Goal: Book appointment/travel/reservation

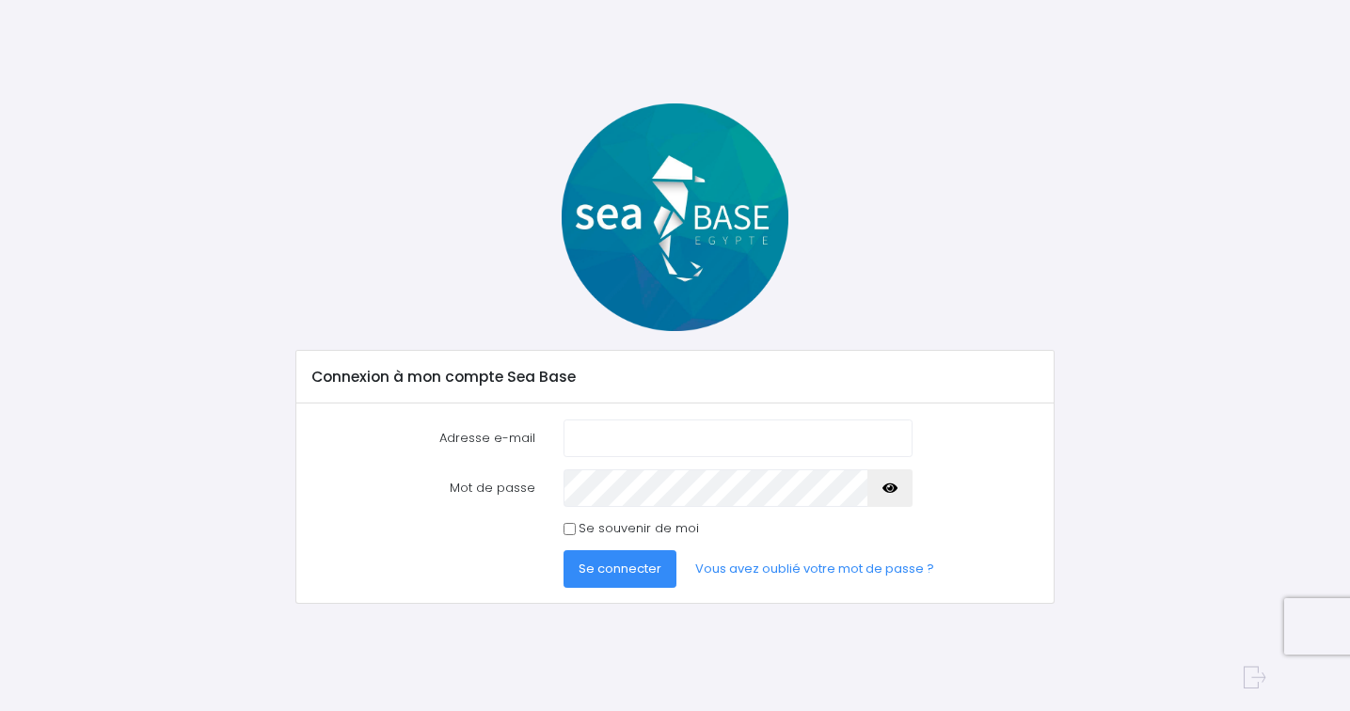
click at [813, 322] on div at bounding box center [675, 218] width 788 height 228
click at [691, 433] on input "Adresse e-mail" at bounding box center [738, 439] width 349 height 38
type input "henry.mercoli@gmail.com"
click at [569, 530] on input "Se souvenir de moi" at bounding box center [570, 529] width 12 height 12
checkbox input "true"
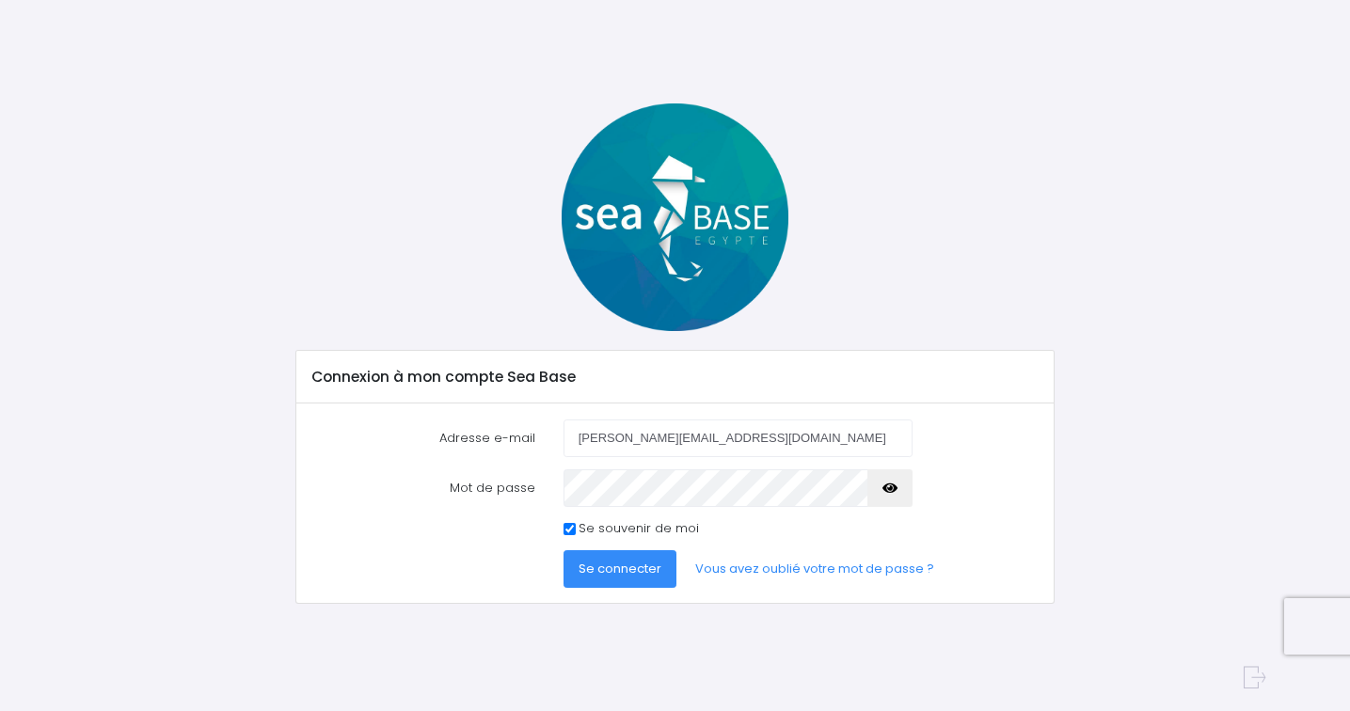
click at [598, 582] on button "Se connecter" at bounding box center [620, 569] width 113 height 38
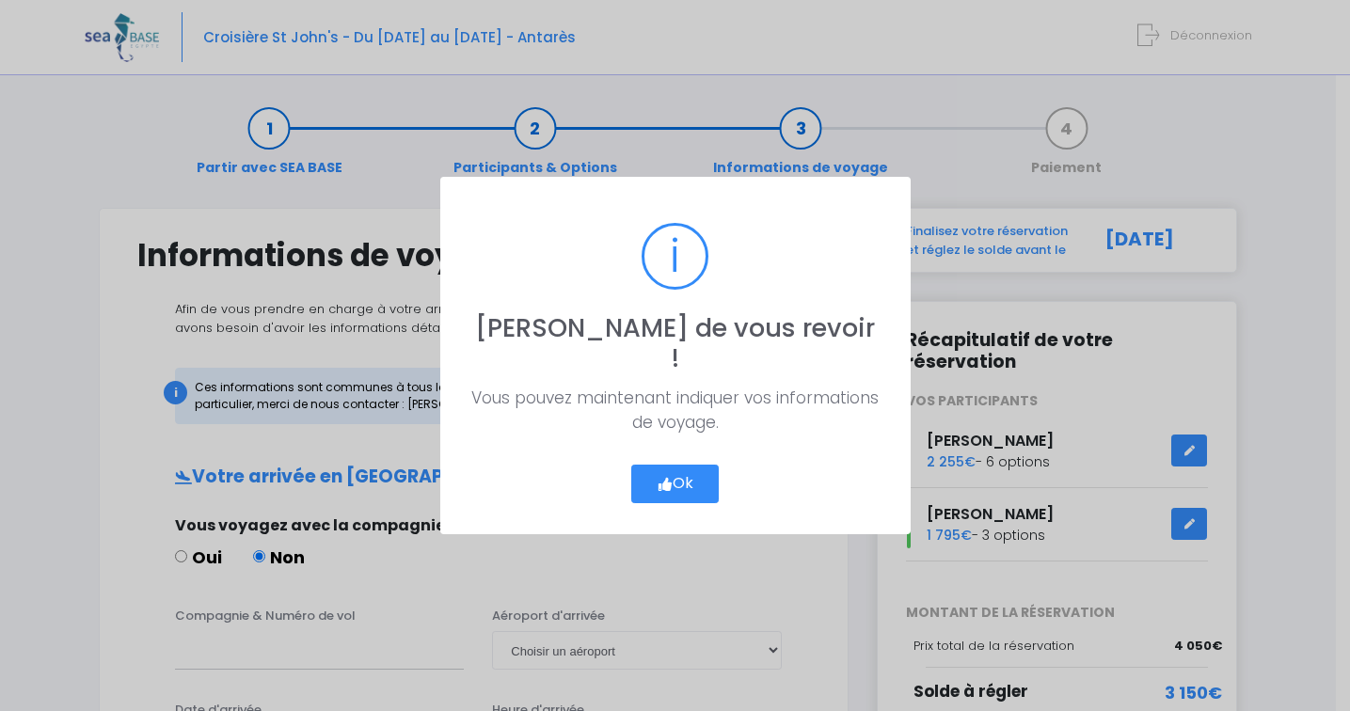
click at [676, 465] on button "Ok" at bounding box center [675, 485] width 88 height 40
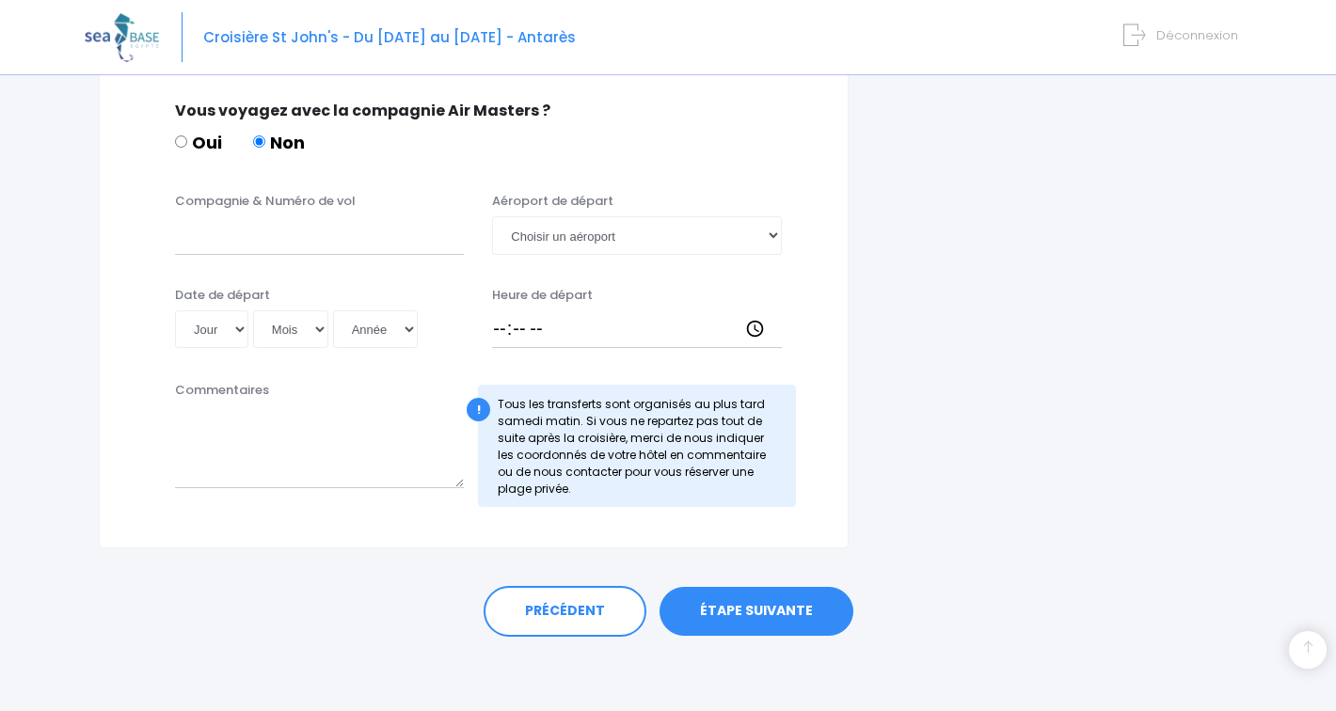
click at [757, 600] on link "ÉTAPE SUIVANTE" at bounding box center [757, 611] width 194 height 49
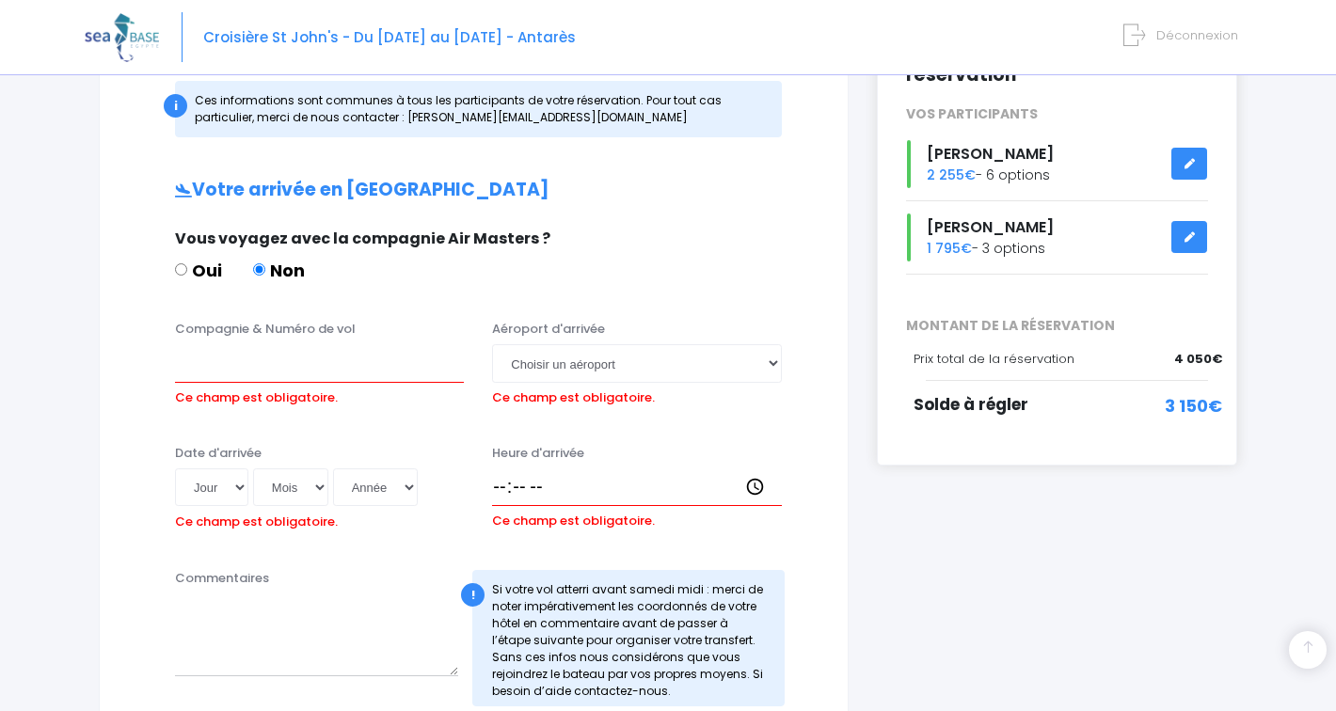
scroll to position [321, 0]
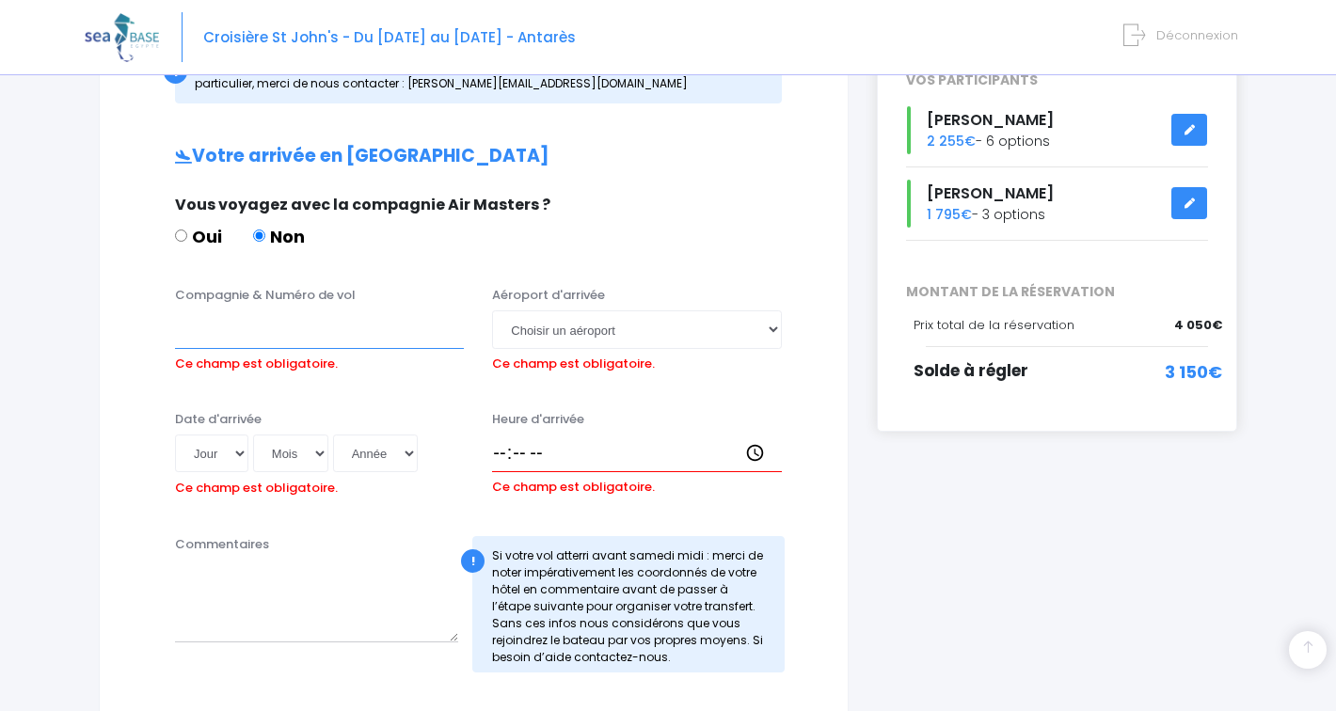
click at [341, 331] on input "Compagnie & Numéro de vol" at bounding box center [319, 330] width 289 height 38
type input "easy jet"
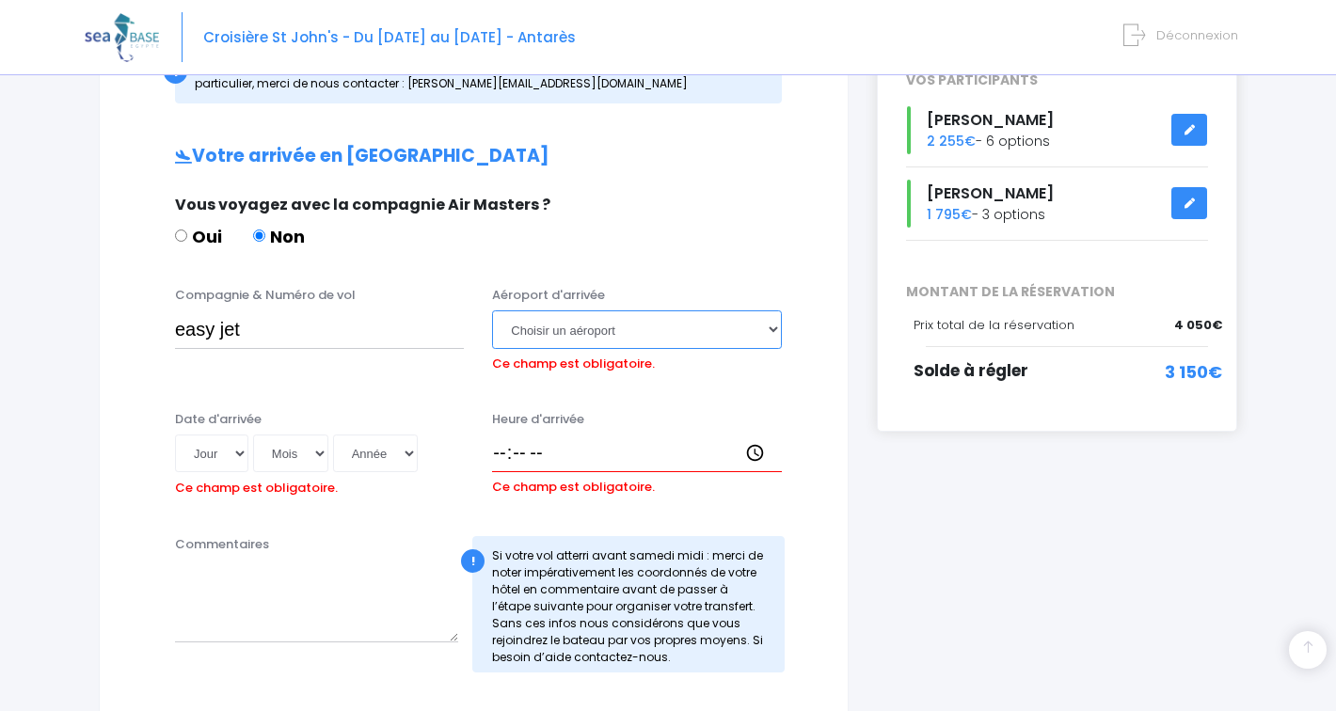
click at [562, 326] on select "Choisir un aéroport Hurghada Marsa Alam" at bounding box center [636, 330] width 289 height 38
select select "Hurghada"
click at [492, 311] on select "Choisir un aéroport Hurghada Marsa Alam" at bounding box center [636, 330] width 289 height 38
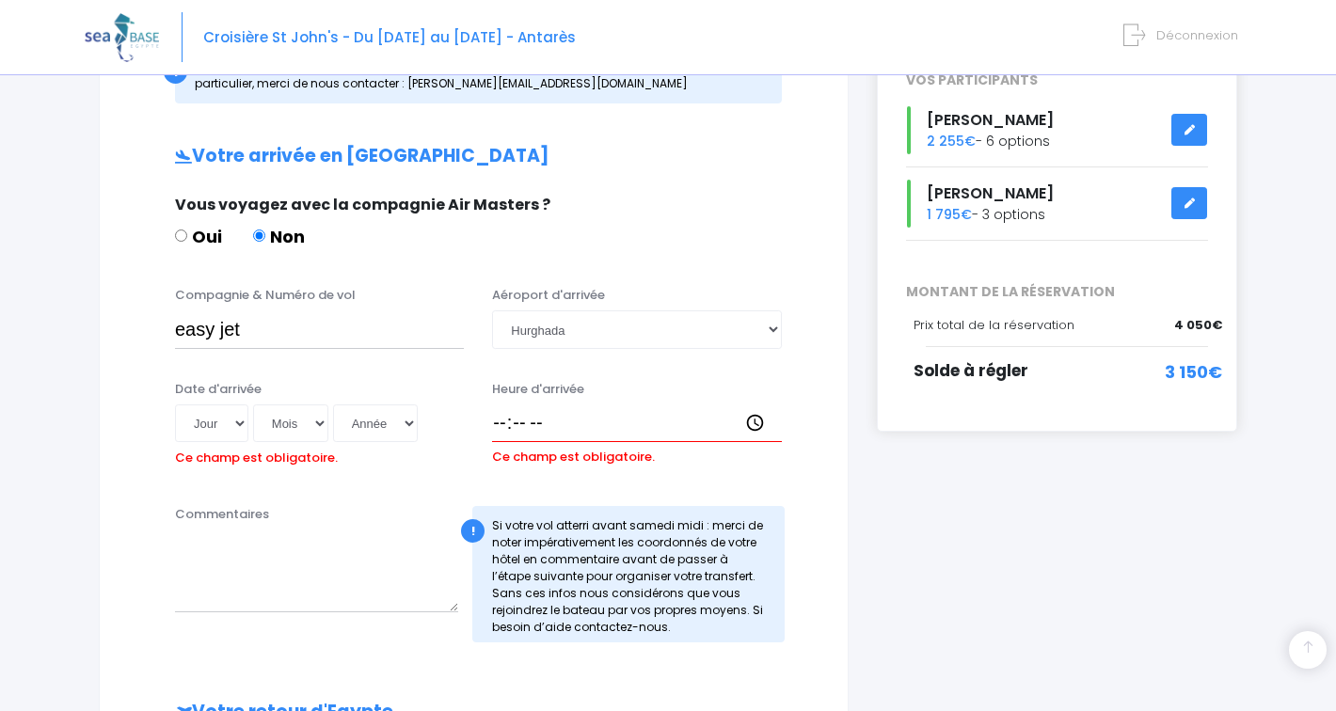
click at [566, 247] on div "Oui Non" at bounding box center [471, 240] width 593 height 32
click at [231, 421] on select "Jour 01 02 03 04 05 06 07 08 09 10 11 12 13 14 15 16 17 18 19 20 21 22 23 24 25…" at bounding box center [211, 424] width 73 height 38
select select "06"
click at [175, 405] on select "Jour 01 02 03 04 05 06 07 08 09 10 11 12 13 14 15 16 17 18 19 20 21 22 23 24 25…" at bounding box center [211, 424] width 73 height 38
click at [299, 424] on select "Mois 01 02 03 04 05 06 07 08 09 10 11 12" at bounding box center [290, 424] width 75 height 38
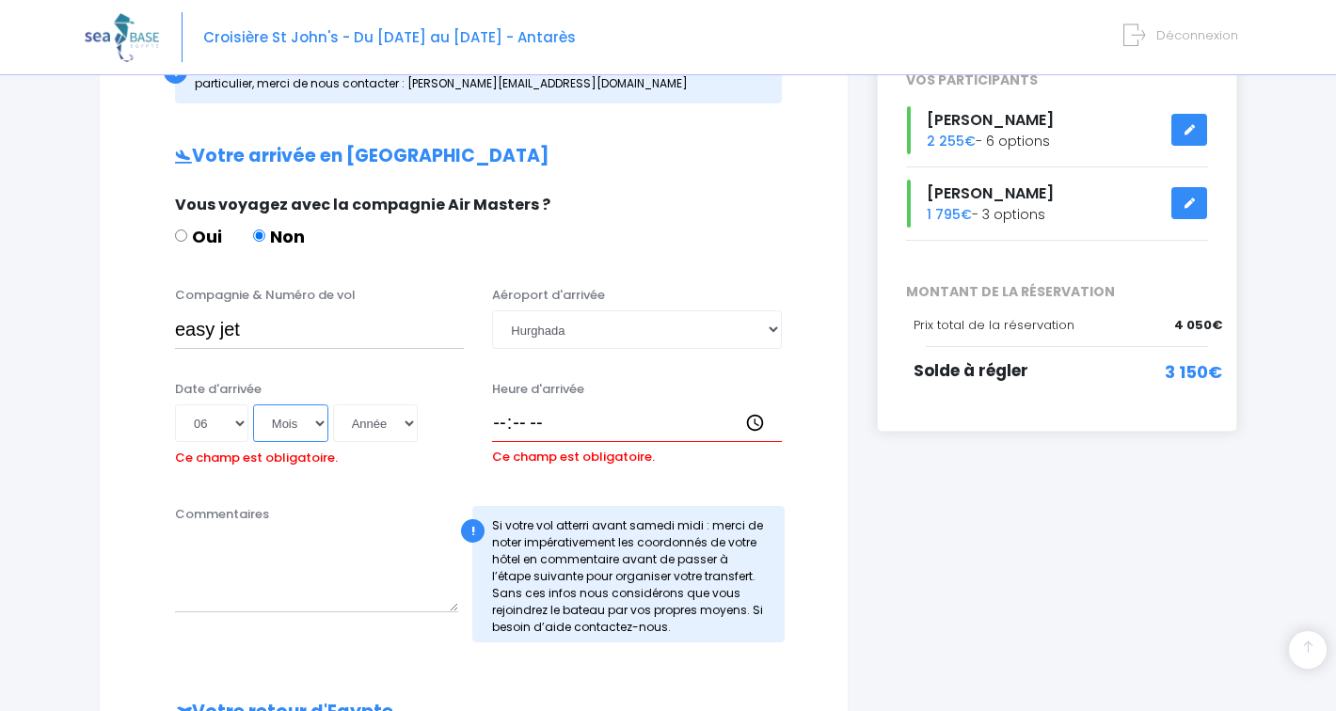
select select "12"
click at [253, 405] on select "Mois 01 02 03 04 05 06 07 08 09 10 11 12" at bounding box center [290, 424] width 75 height 38
click at [373, 422] on select "Année 2045 2044 2043 2042 2041 2040 2039 2038 2037 2036 2035 2034 2033 2032 203…" at bounding box center [375, 424] width 85 height 38
select select "2025"
click at [333, 405] on select "Année 2045 2044 2043 2042 2041 2040 2039 2038 2037 2036 2035 2034 2033 2032 203…" at bounding box center [375, 424] width 85 height 38
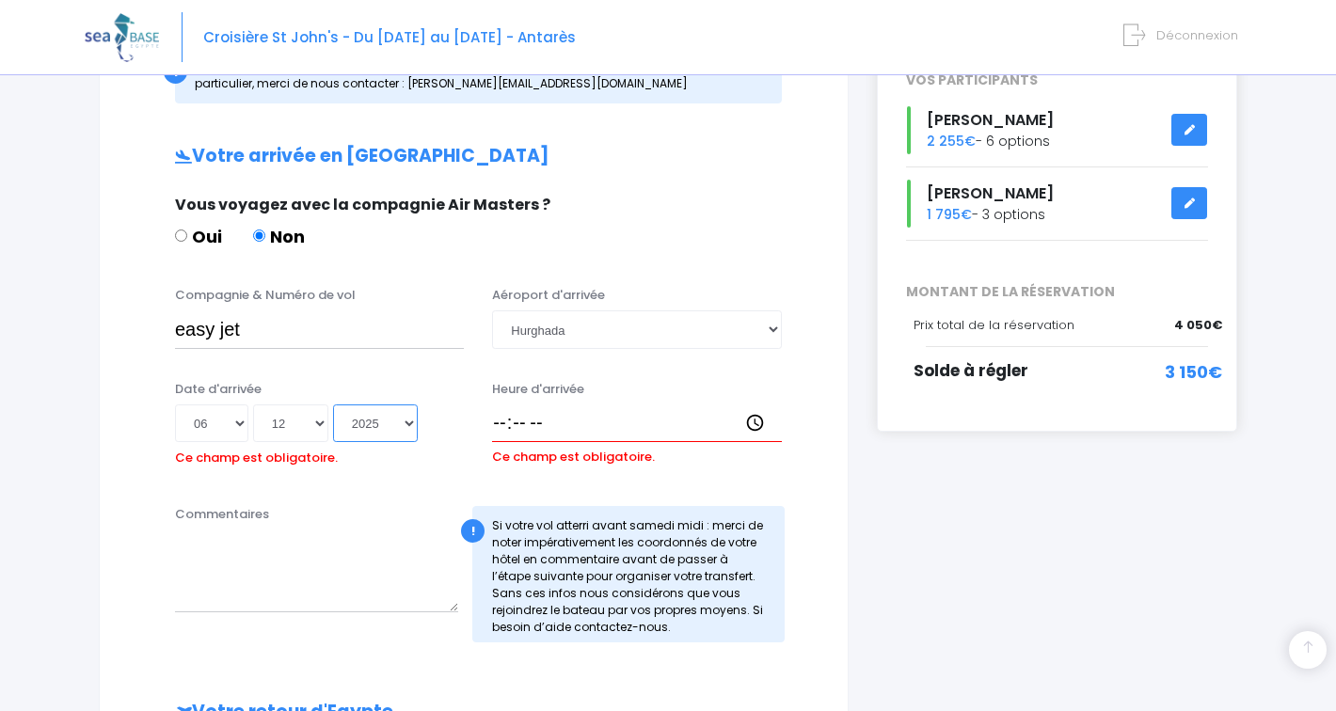
type input "2025-12-06"
click at [315, 339] on input "easy jet" at bounding box center [319, 330] width 289 height 38
click at [500, 427] on input "Heure d'arrivée" at bounding box center [636, 424] width 289 height 38
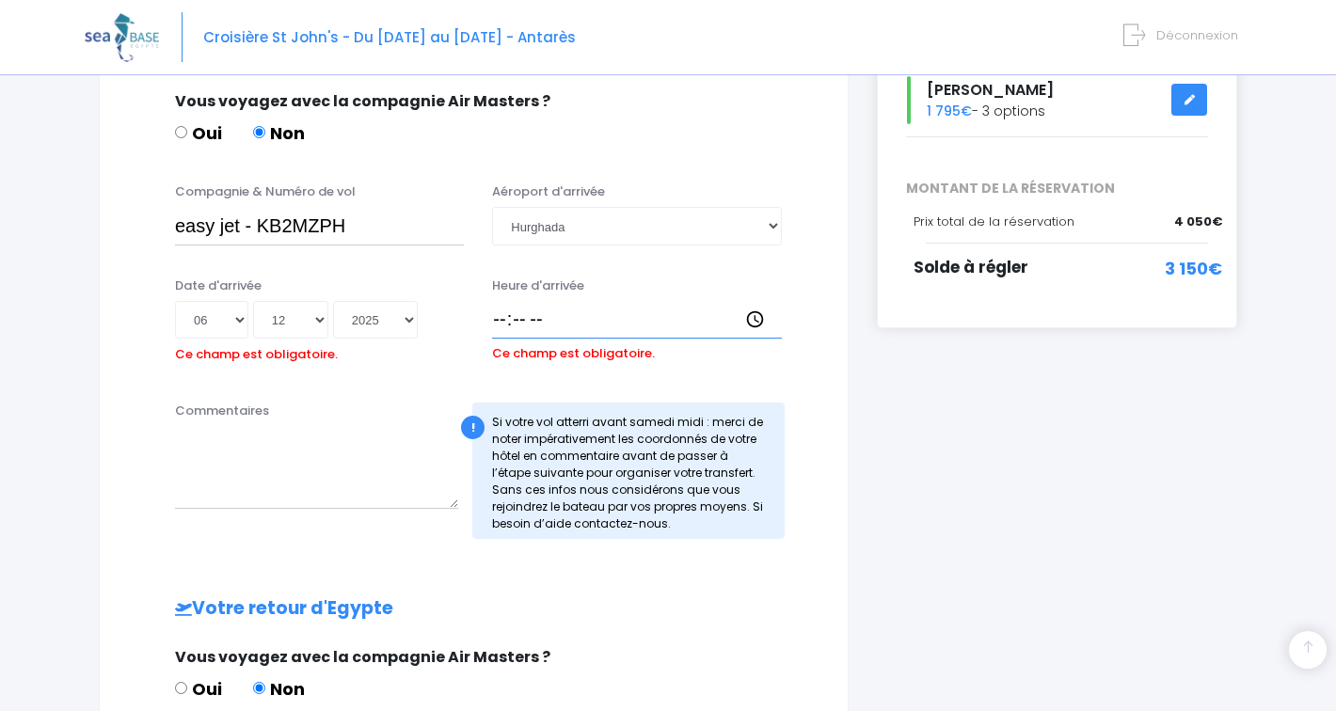
scroll to position [422, 0]
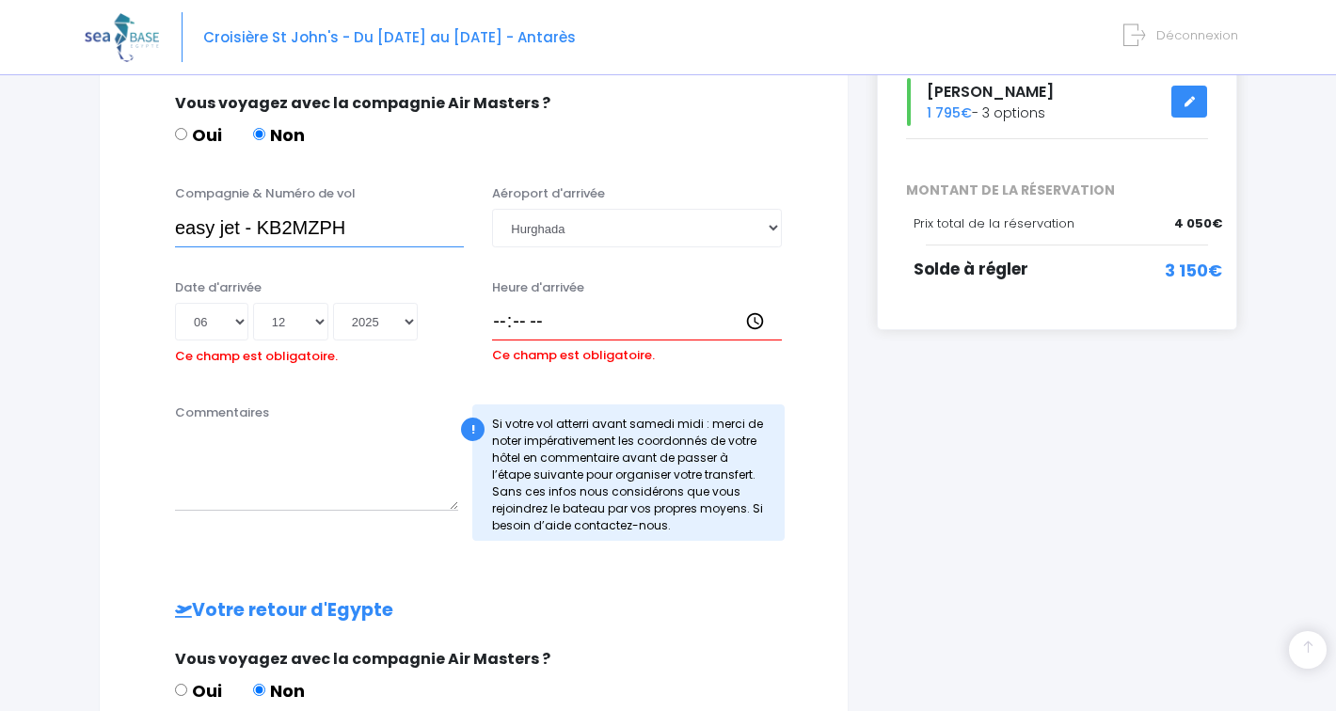
drag, startPoint x: 262, startPoint y: 231, endPoint x: 362, endPoint y: 232, distance: 100.7
click at [362, 232] on input "easy jet - KB2MZPH" at bounding box center [319, 228] width 289 height 38
type input "easy jet - EZS1593"
click at [495, 325] on input "Heure d'arrivée" at bounding box center [636, 322] width 289 height 38
type input "13:30"
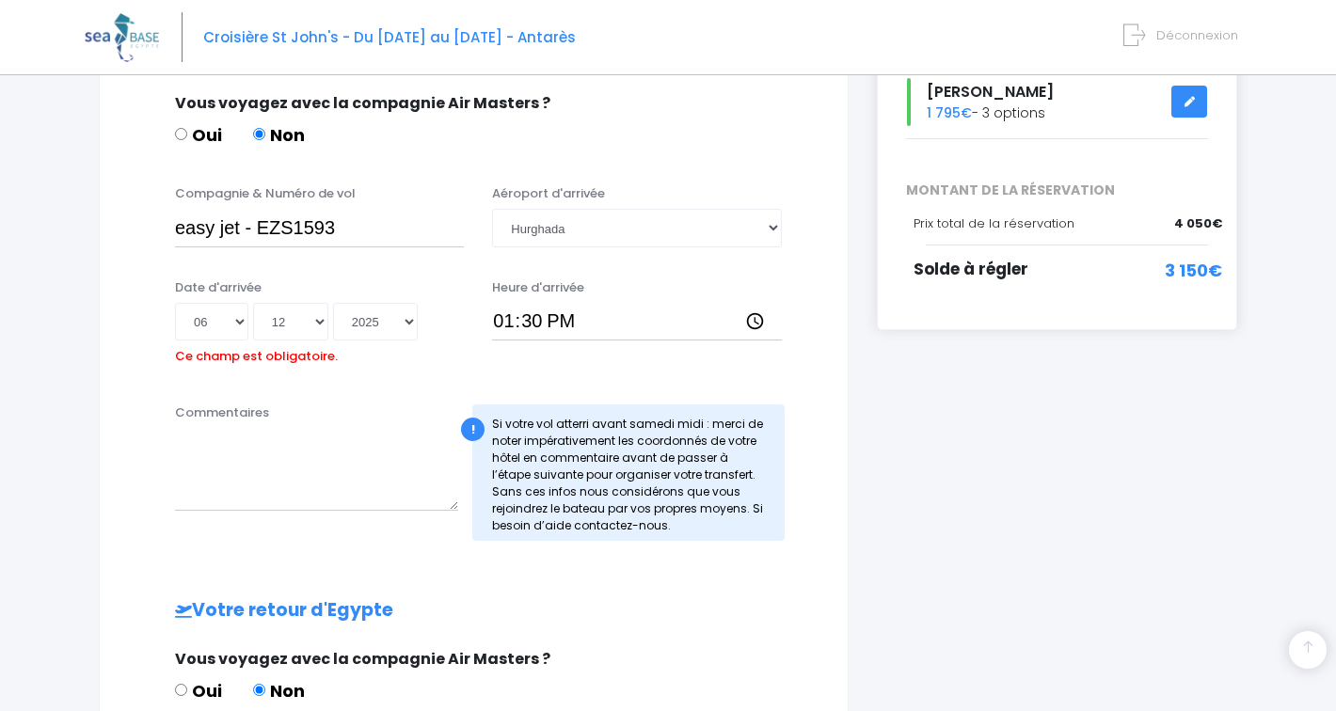
click at [393, 383] on div "Date d'arrivée Jour 01 02 03 04 05 06 07 08 09 10 11 12 13 14 15 16 17 18 19 20…" at bounding box center [473, 331] width 701 height 105
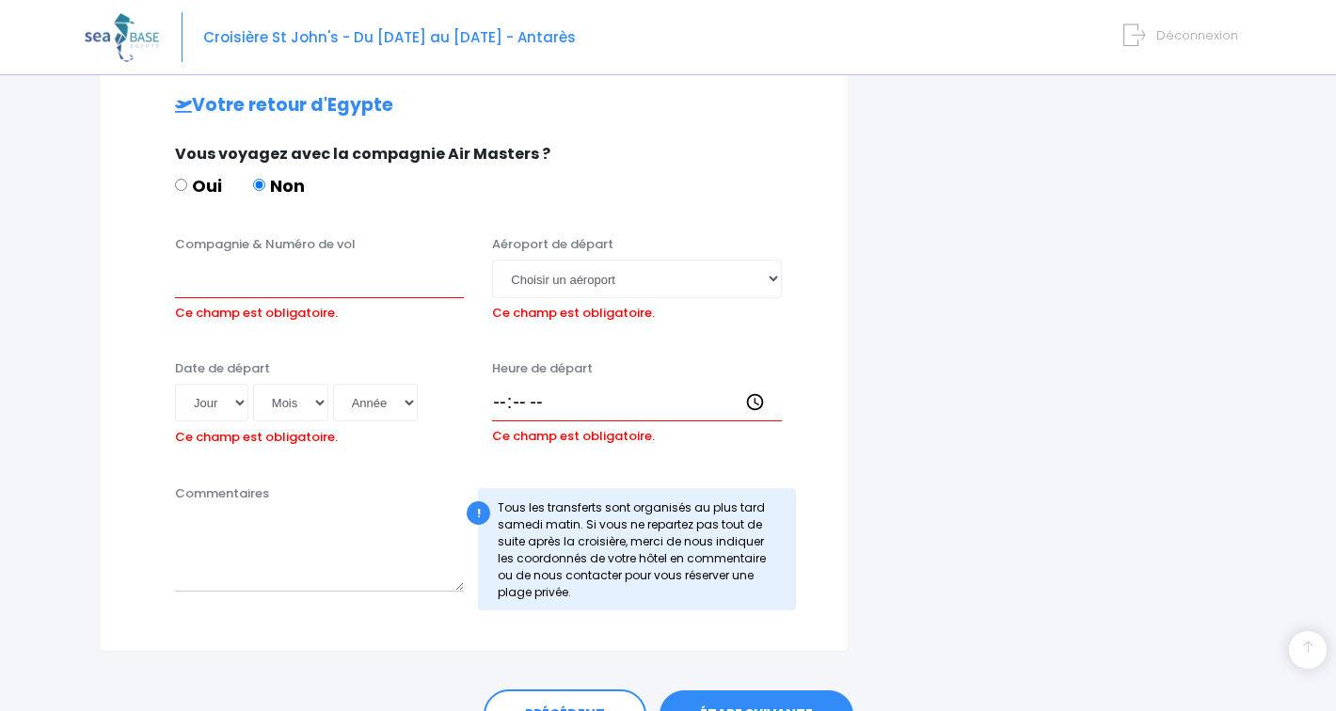
scroll to position [948, 0]
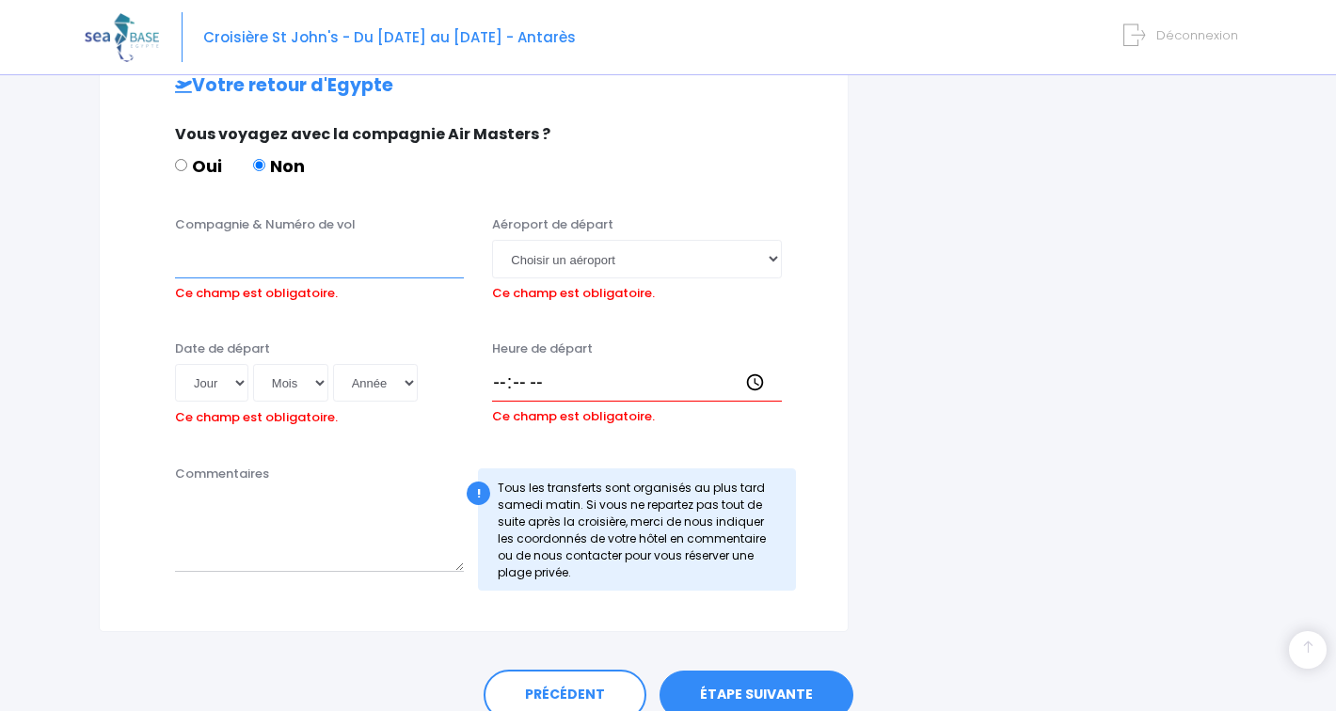
click at [234, 257] on input "Compagnie & Numéro de vol" at bounding box center [319, 259] width 289 height 38
click at [302, 259] on input "EASY JET -" at bounding box center [319, 259] width 289 height 38
type input "EASY JET - EZS1594"
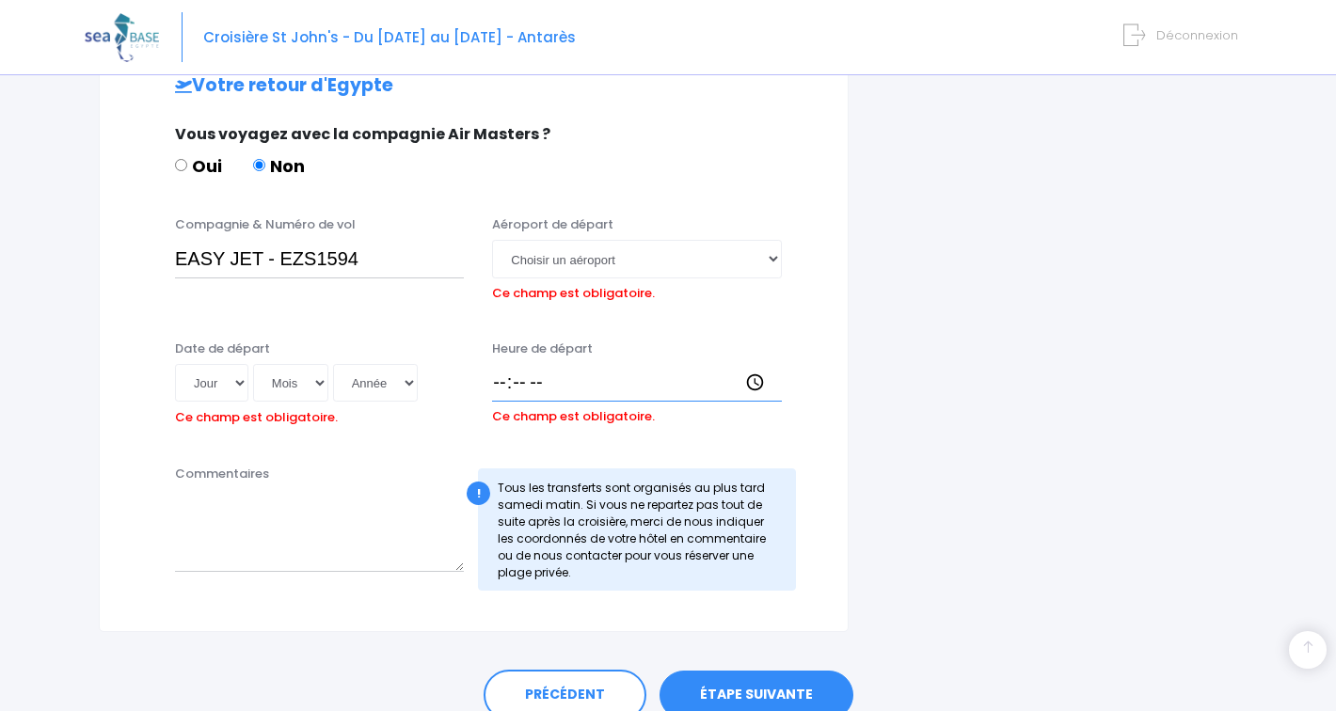
click at [502, 383] on input "Heure de départ" at bounding box center [636, 383] width 289 height 38
type input "14:25"
click at [547, 265] on select "Choisir un aéroport Hurghada Marsa Alam" at bounding box center [636, 259] width 289 height 38
select select "Hurghada"
click at [492, 240] on select "Choisir un aéroport Hurghada Marsa Alam" at bounding box center [636, 259] width 289 height 38
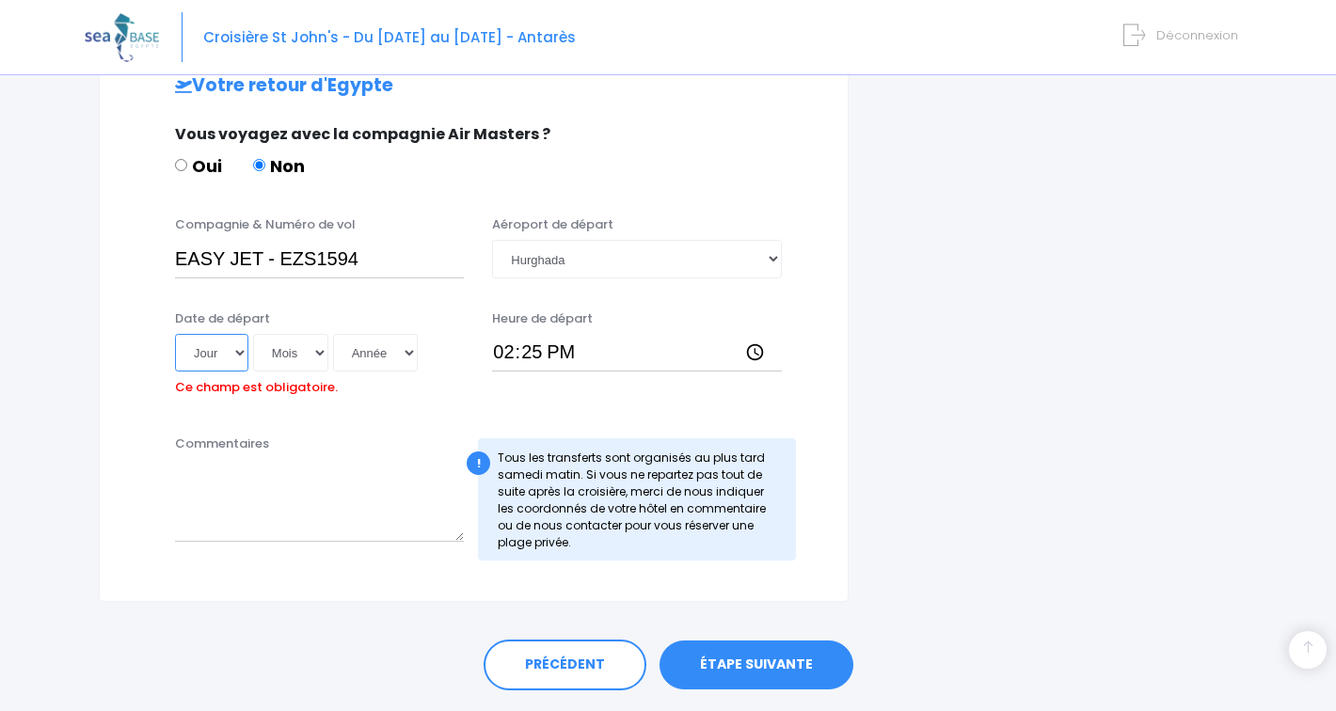
click at [222, 349] on select "Jour 01 02 03 04 05 06 07 08 09 10 11 12 13 14 15 16 17 18 19 20 21 22 23 24 25…" at bounding box center [211, 353] width 73 height 38
select select "13"
click at [175, 334] on select "Jour 01 02 03 04 05 06 07 08 09 10 11 12 13 14 15 16 17 18 19 20 21 22 23 24 25…" at bounding box center [211, 353] width 73 height 38
click at [290, 348] on select "Mois 01 02 03 04 05 06 07 08 09 10 11 12" at bounding box center [290, 353] width 75 height 38
select select "12"
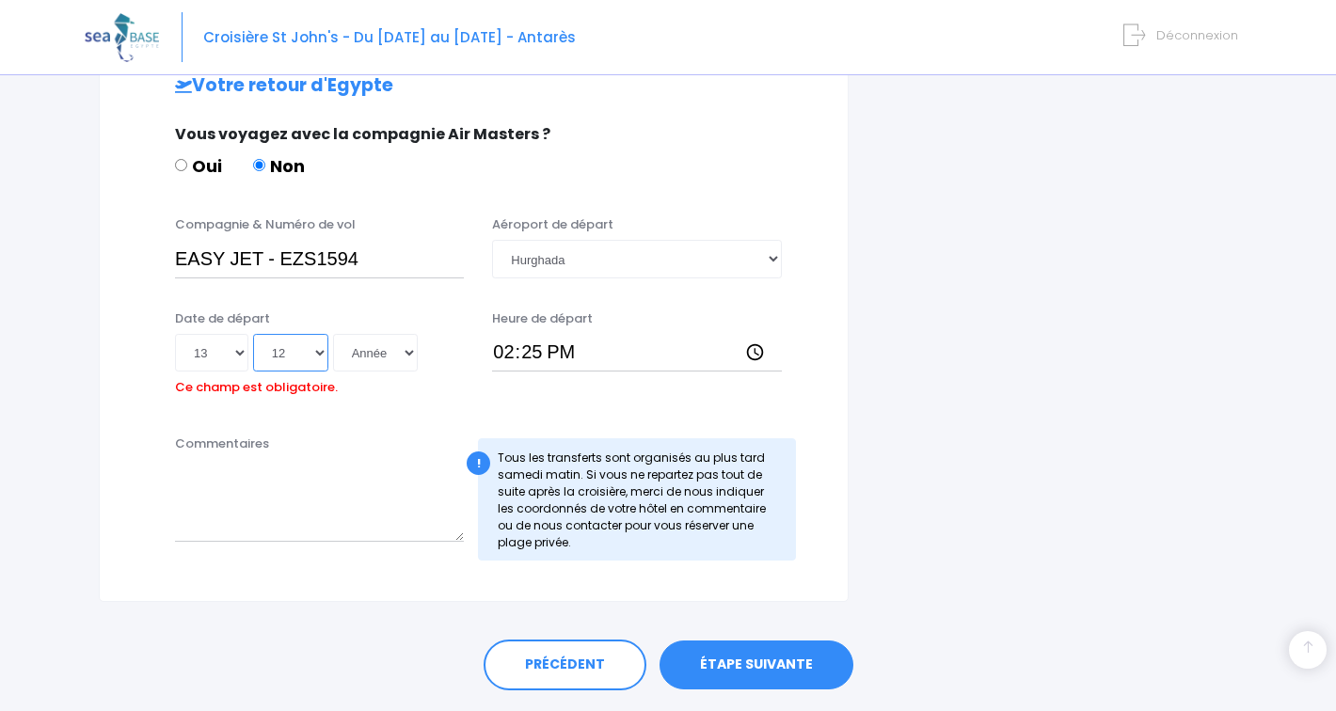
click at [253, 334] on select "Mois 01 02 03 04 05 06 07 08 09 10 11 12" at bounding box center [290, 353] width 75 height 38
click at [368, 363] on select "Année 2045 2044 2043 2042 2041 2040 2039 2038 2037 2036 2035 2034 2033 2032 203…" at bounding box center [375, 353] width 85 height 38
select select "2025"
click at [333, 334] on select "Année 2045 2044 2043 2042 2041 2040 2039 2038 2037 2036 2035 2034 2033 2032 203…" at bounding box center [375, 353] width 85 height 38
type input "2025-12-13"
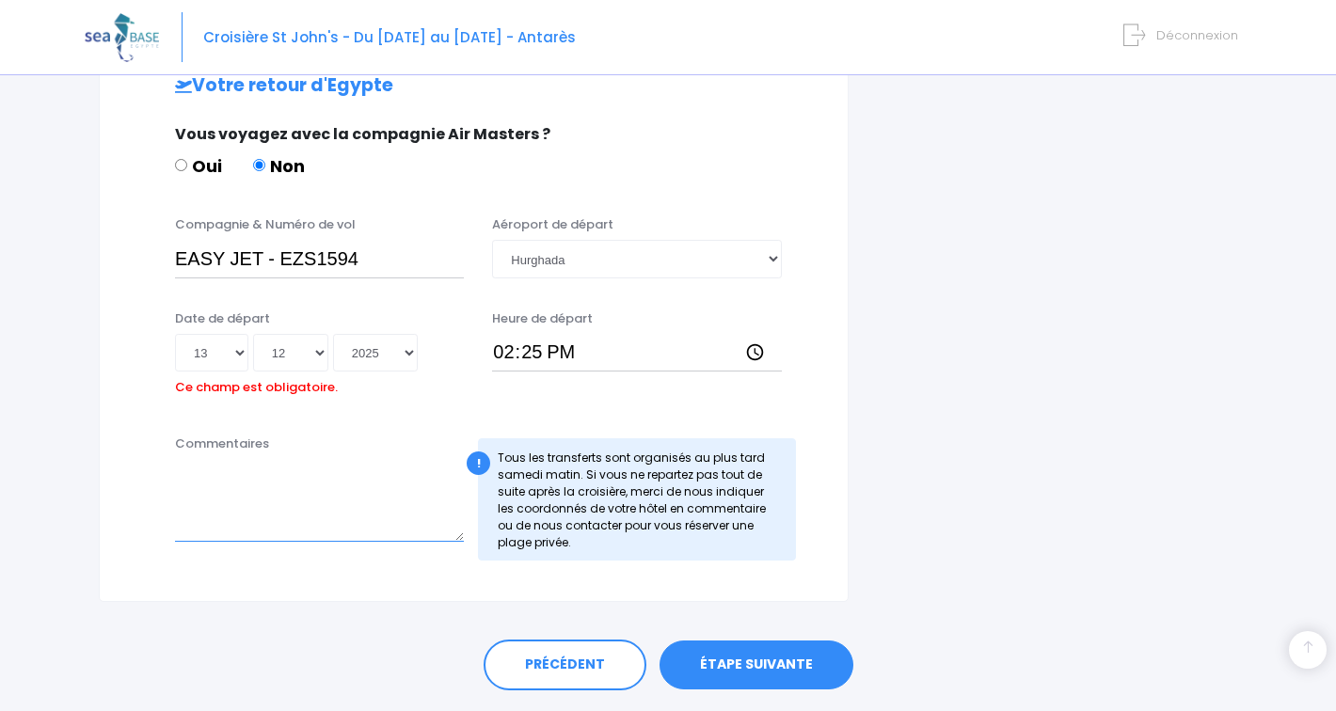
click at [304, 529] on textarea "Commentaires" at bounding box center [319, 500] width 289 height 83
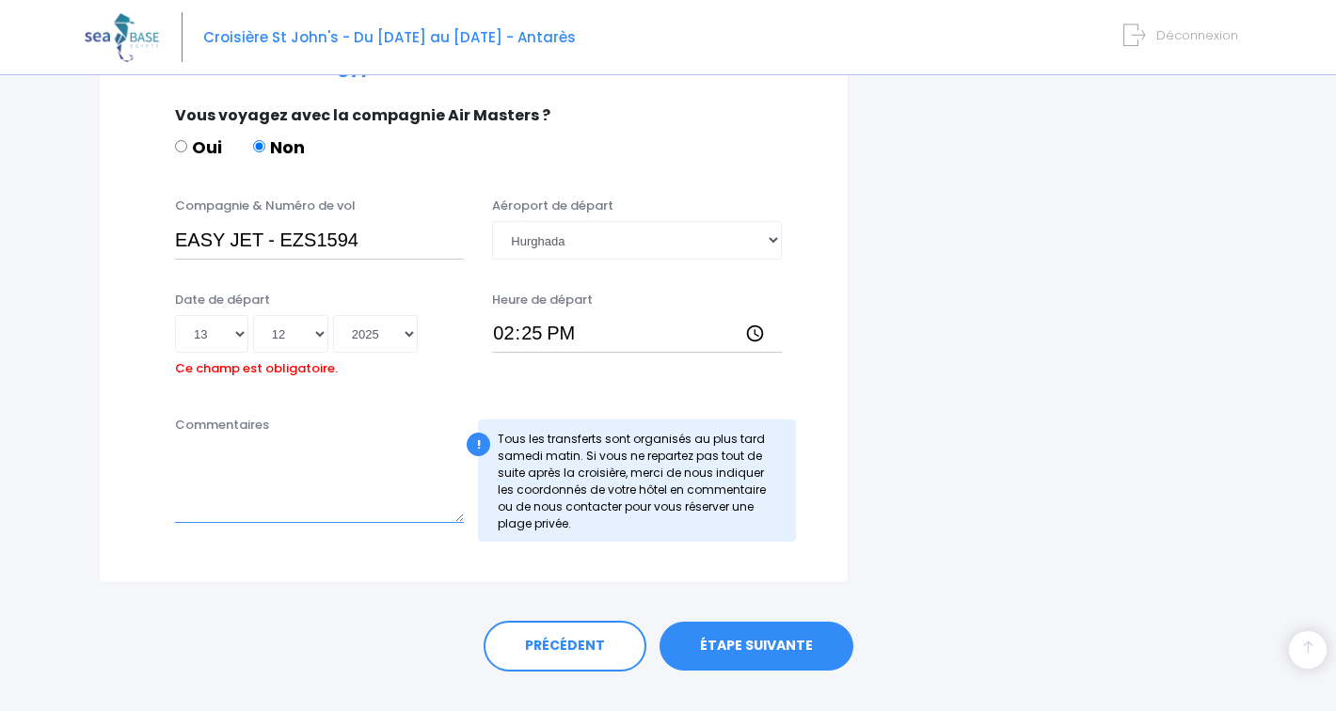
scroll to position [980, 0]
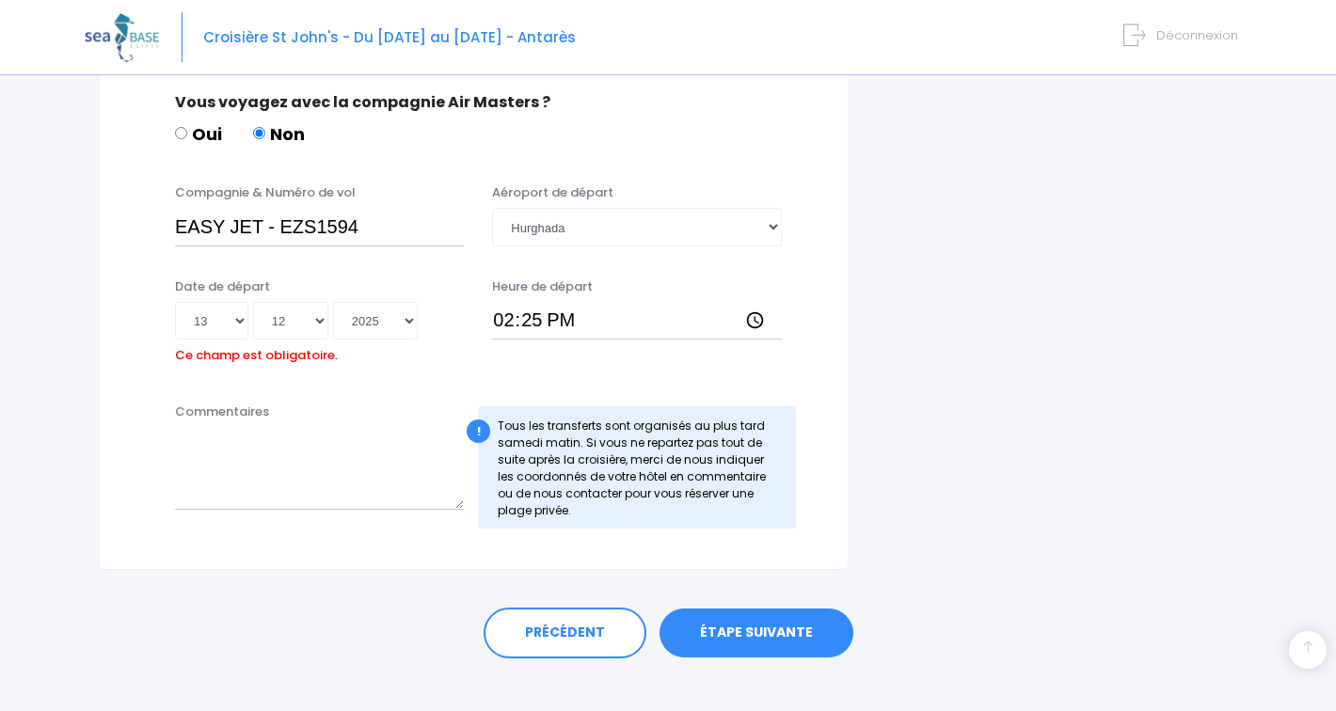
click at [724, 632] on link "ÉTAPE SUIVANTE" at bounding box center [757, 633] width 194 height 49
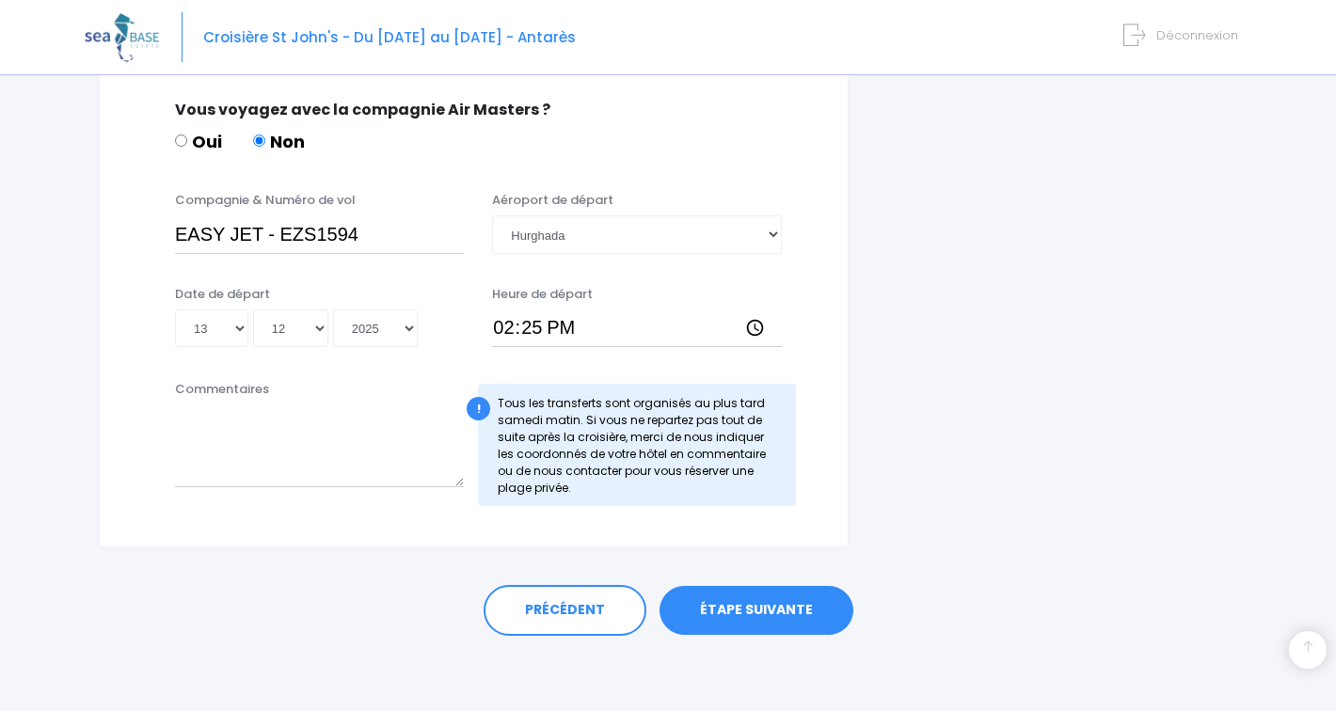
scroll to position [941, 0]
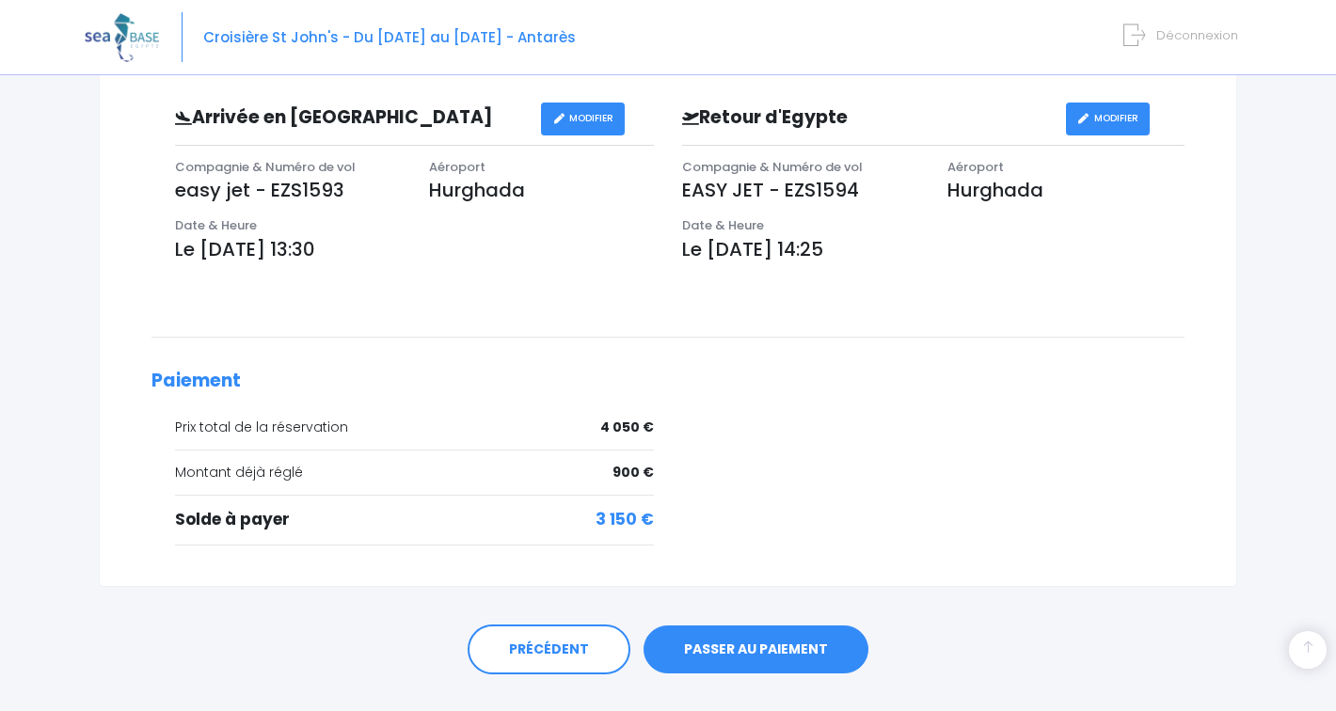
scroll to position [663, 0]
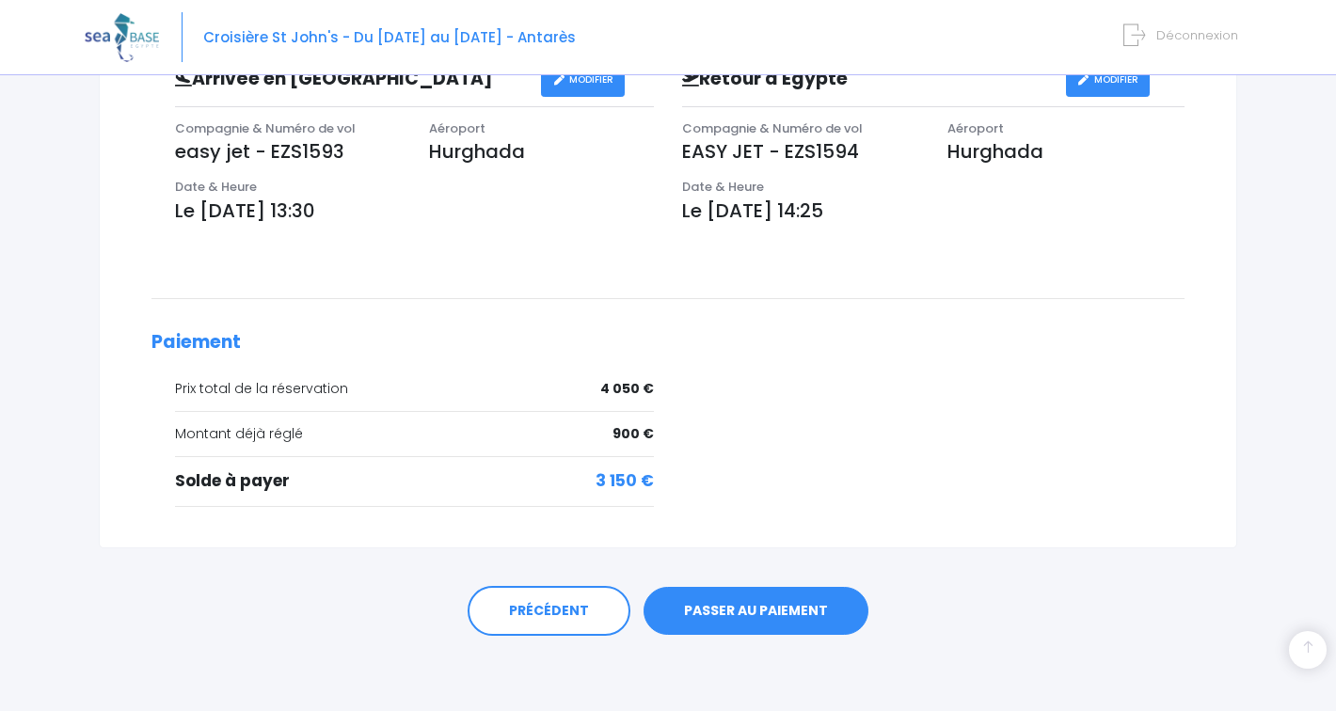
click at [741, 615] on link "PASSER AU PAIEMENT" at bounding box center [756, 611] width 225 height 49
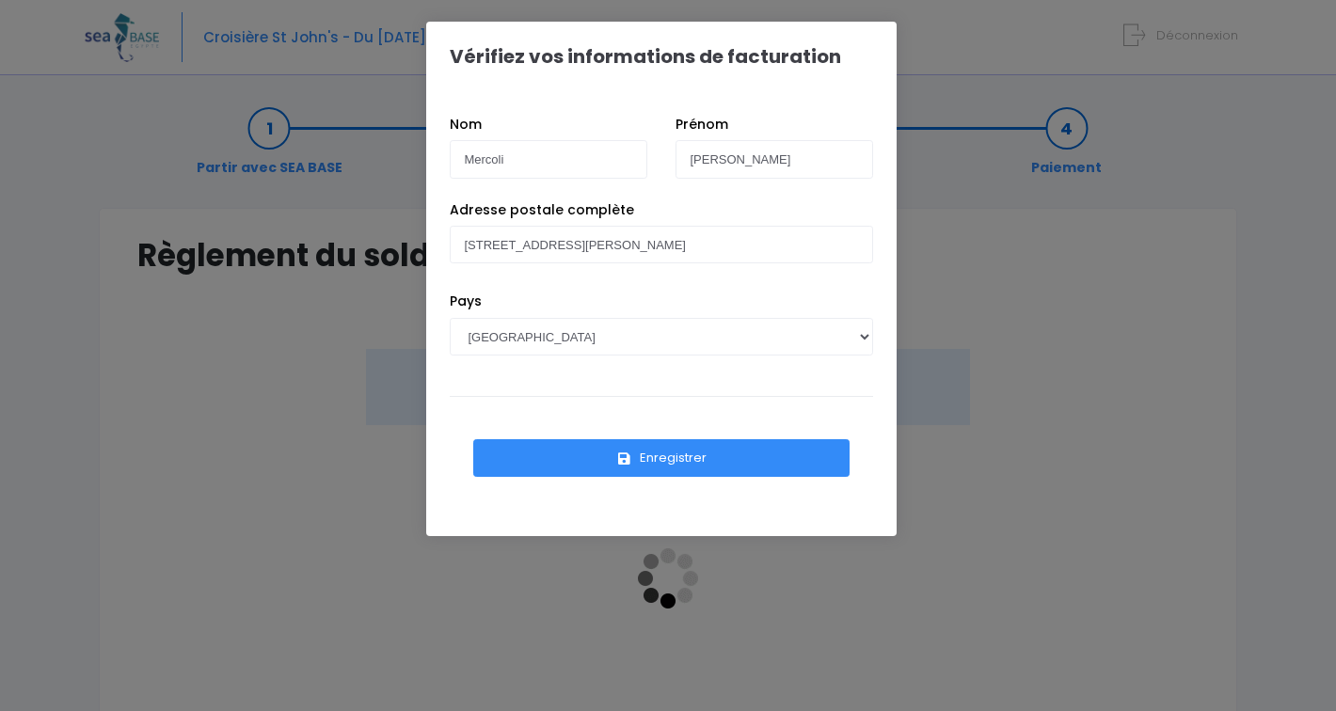
click at [668, 456] on button "Enregistrer" at bounding box center [661, 458] width 376 height 38
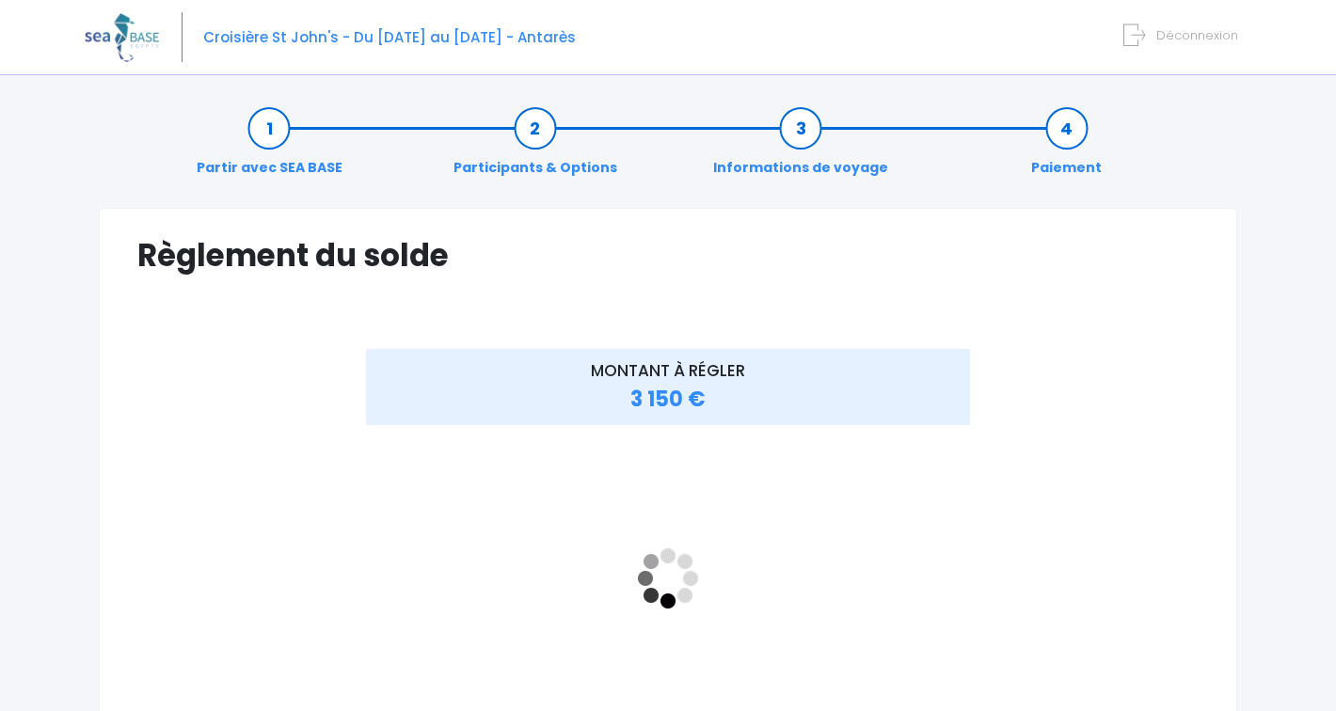
click at [454, 317] on div "Règlement du solde Vérifiez vos informations de facturation Nom Mercoli Prénom …" at bounding box center [668, 547] width 1139 height 679
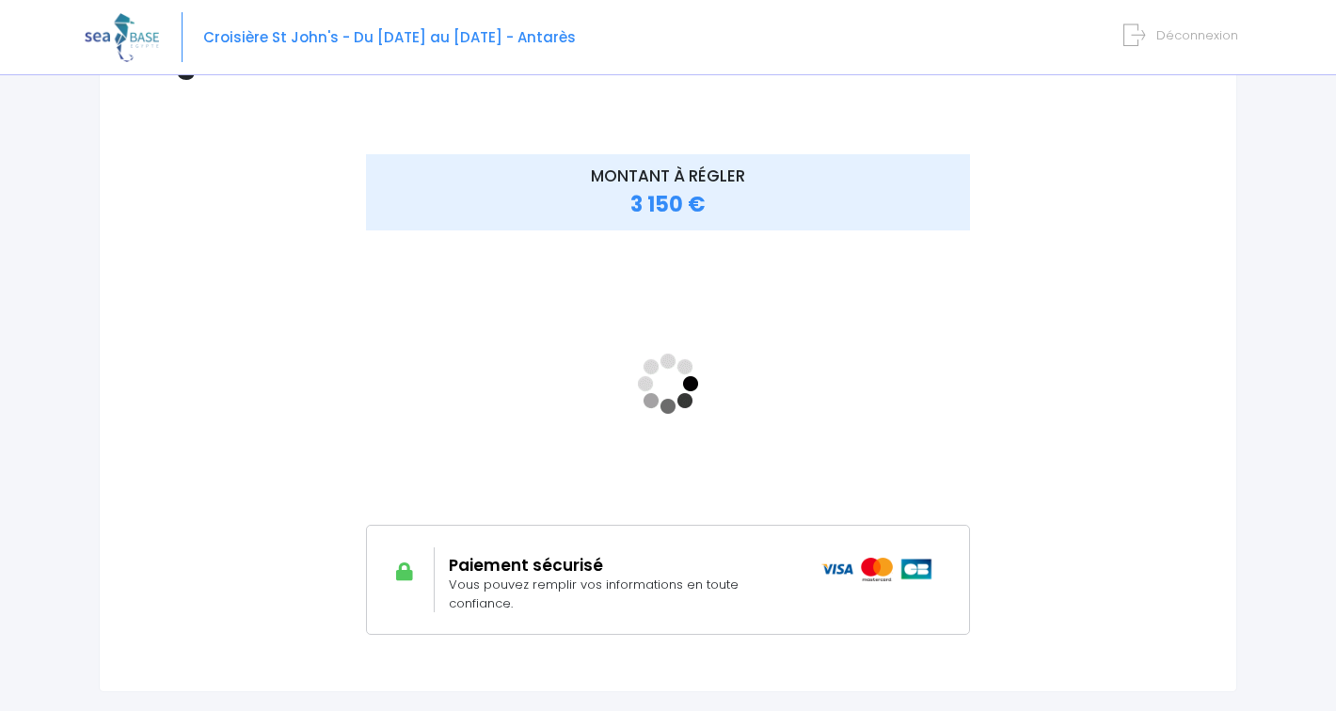
scroll to position [207, 0]
